Goal: Information Seeking & Learning: Learn about a topic

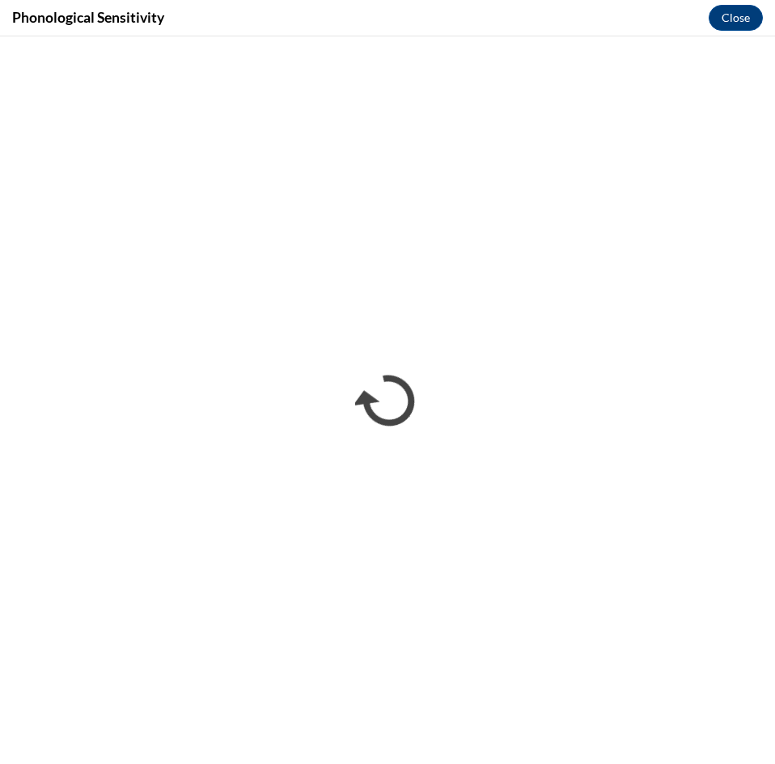
scroll to position [1292, 0]
